Goal: Find specific page/section: Find specific page/section

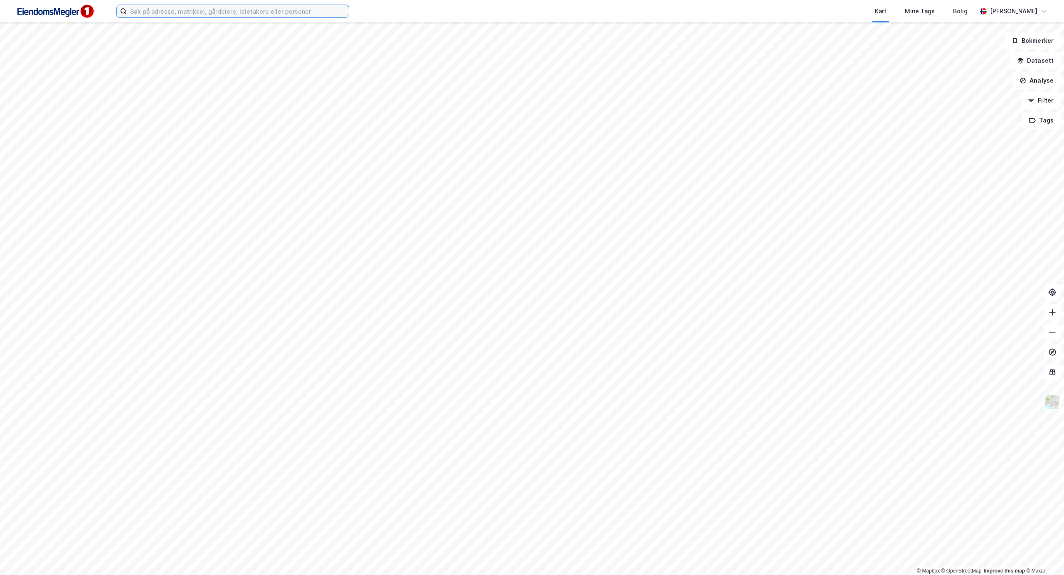
click at [157, 12] on input at bounding box center [238, 11] width 222 height 12
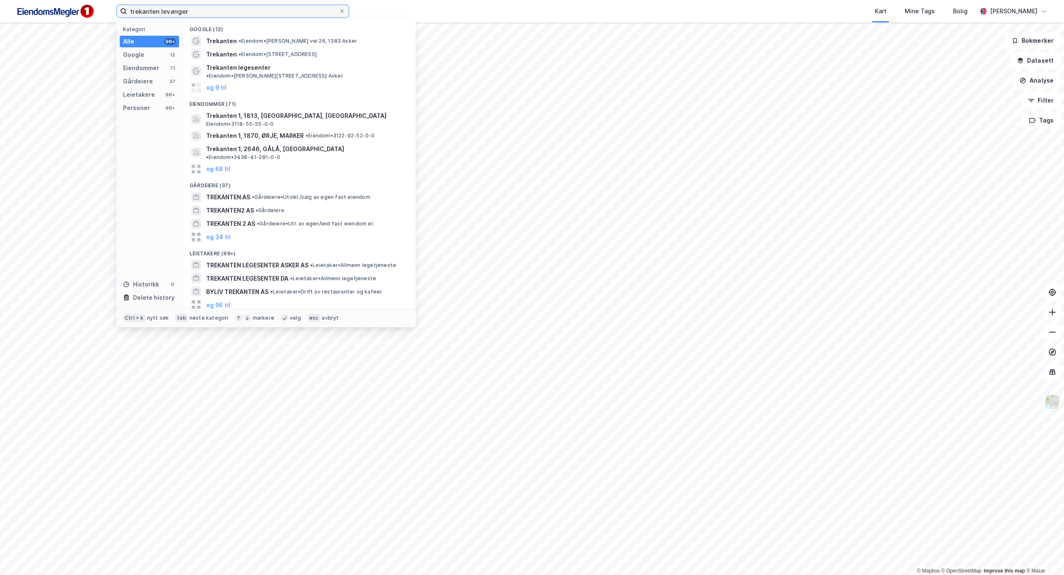
type input "trekanten levanger"
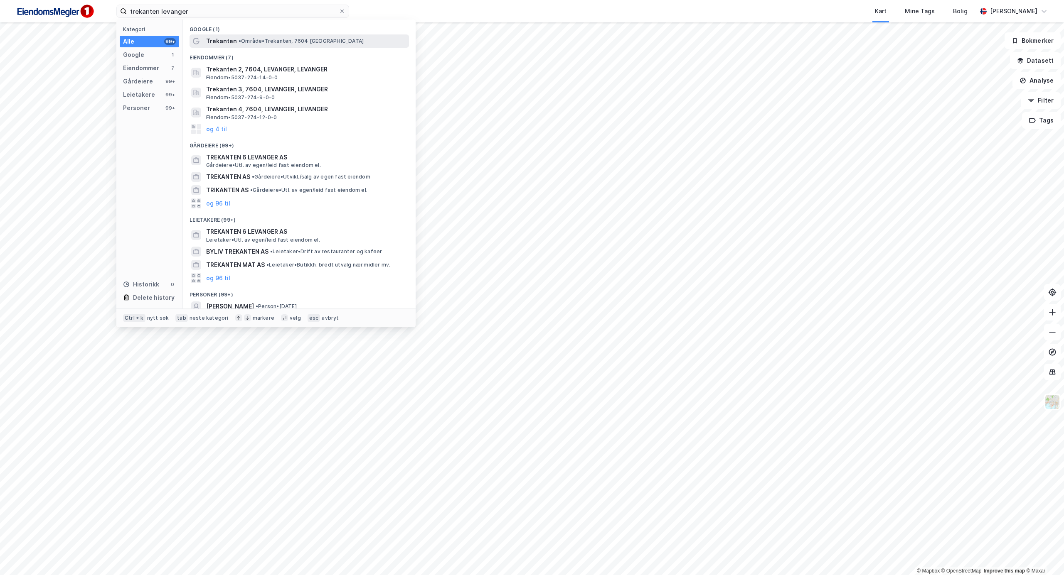
click at [258, 42] on span "• Område • Trekanten, 7604 [GEOGRAPHIC_DATA]" at bounding box center [301, 41] width 125 height 7
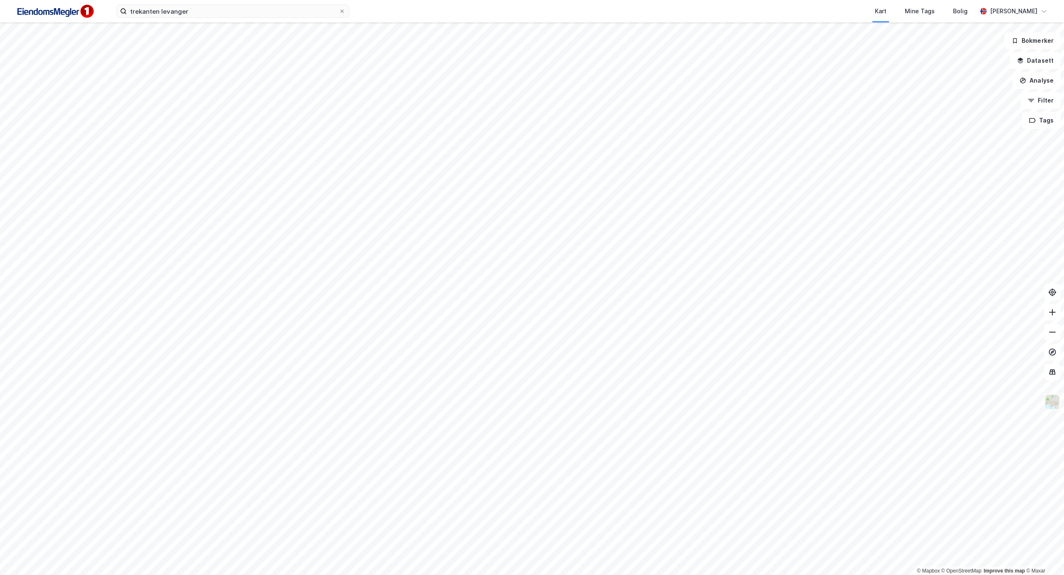
click at [1051, 401] on img at bounding box center [1052, 402] width 16 height 16
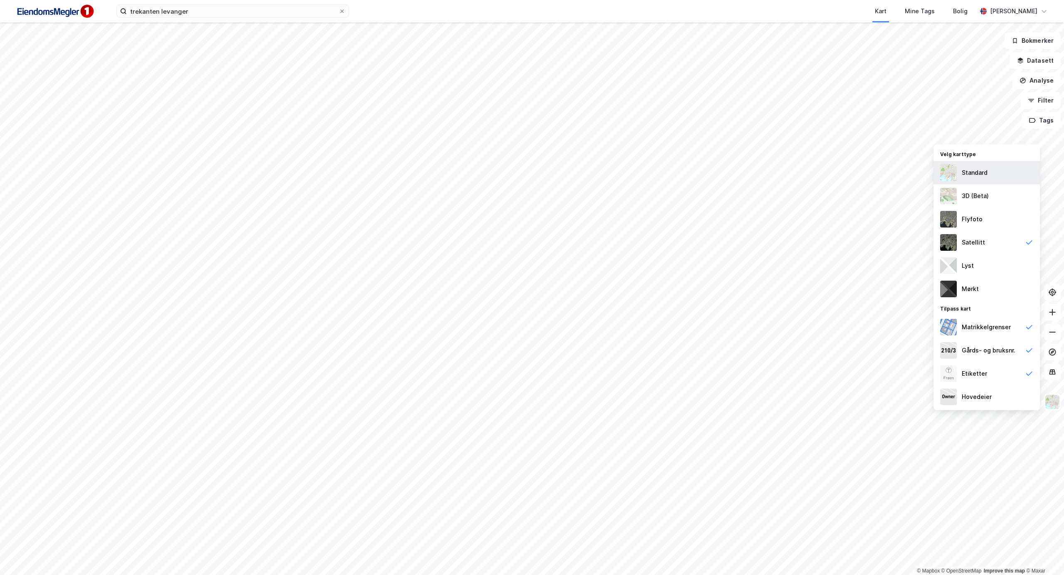
click at [988, 174] on div "Standard" at bounding box center [986, 172] width 106 height 23
